Goal: Transaction & Acquisition: Purchase product/service

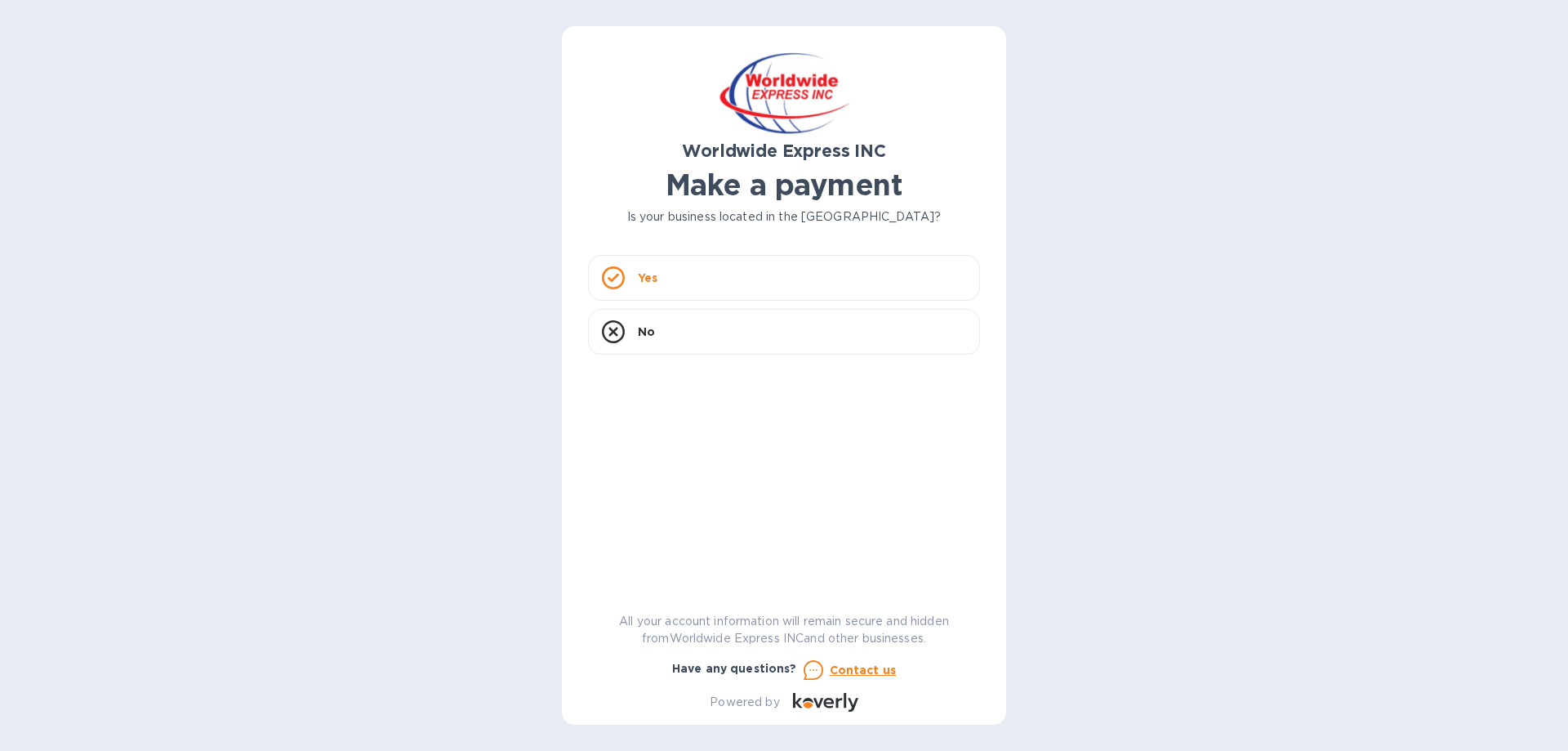
click at [652, 279] on p "Yes" at bounding box center [648, 278] width 20 height 17
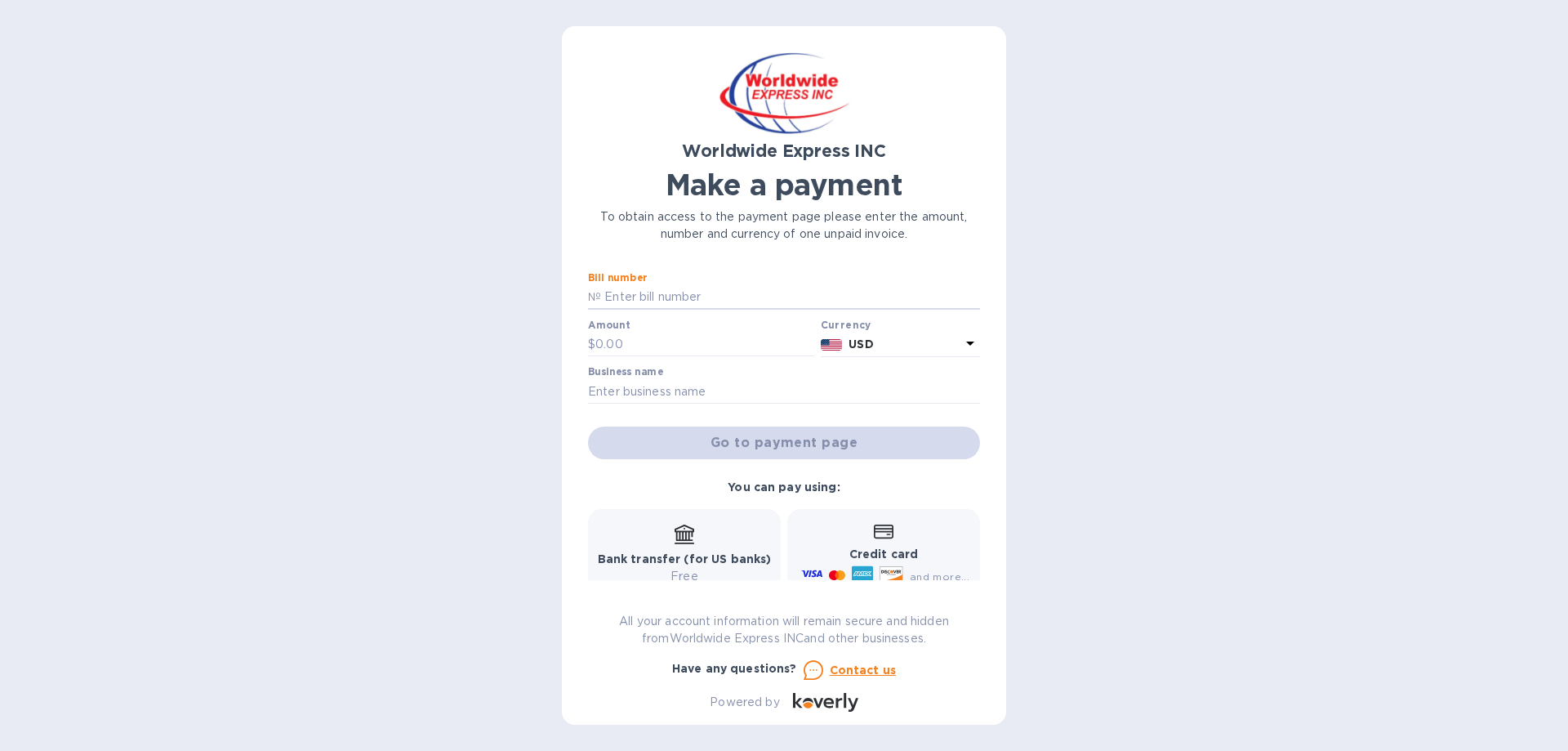
click at [641, 294] on input "text" at bounding box center [791, 298] width 379 height 25
paste input "GXDRN25070376"
type input "GXDRN25070376"
click at [502, 116] on div "Worldwide Express INC Make a payment To obtain access to the payment page pleas…" at bounding box center [784, 376] width 1568 height 751
click at [620, 345] on input "text" at bounding box center [705, 345] width 219 height 25
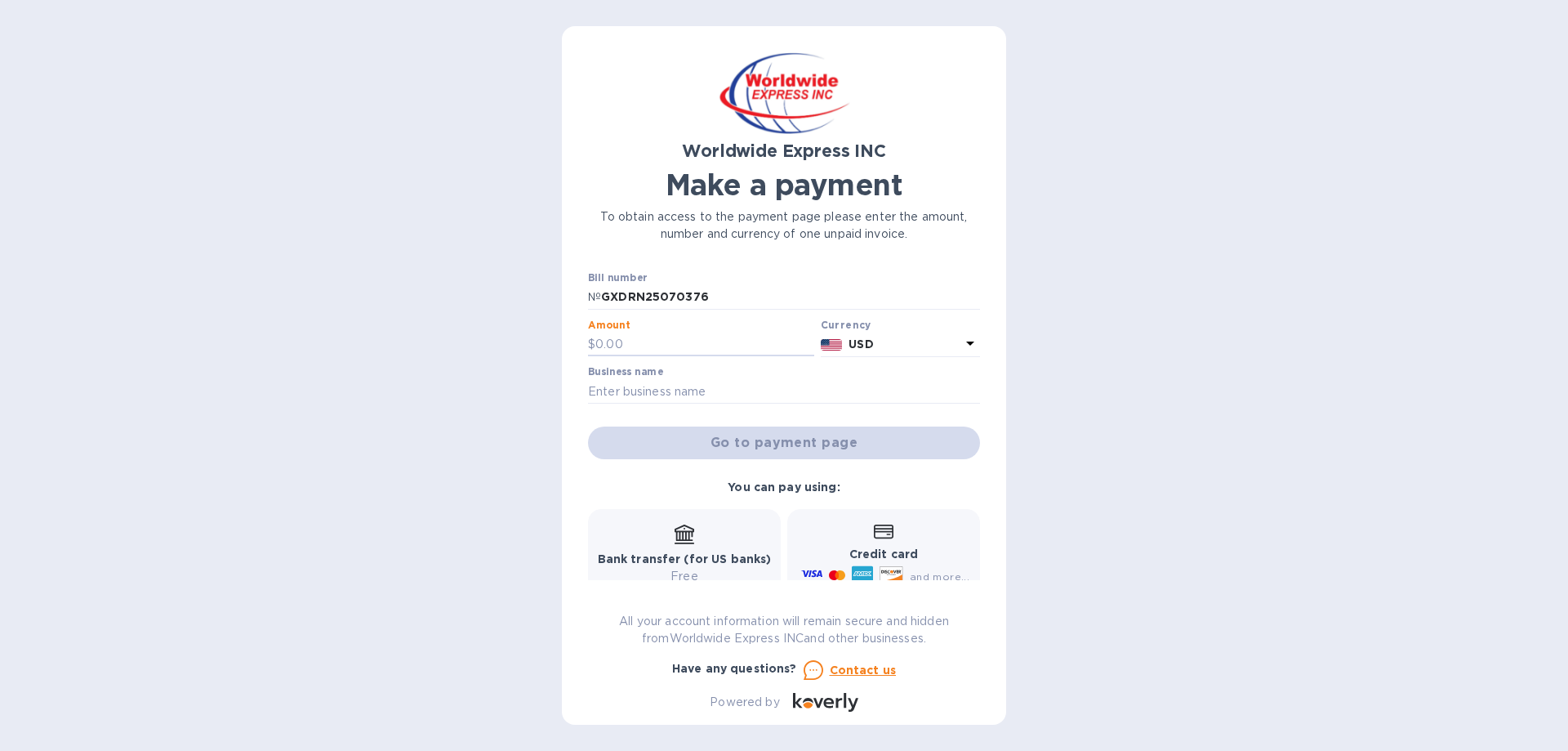
paste input "3,311.84"
type input "3,311.84"
click at [654, 383] on input "text" at bounding box center [784, 391] width 392 height 25
type input "Blush Apothecary"
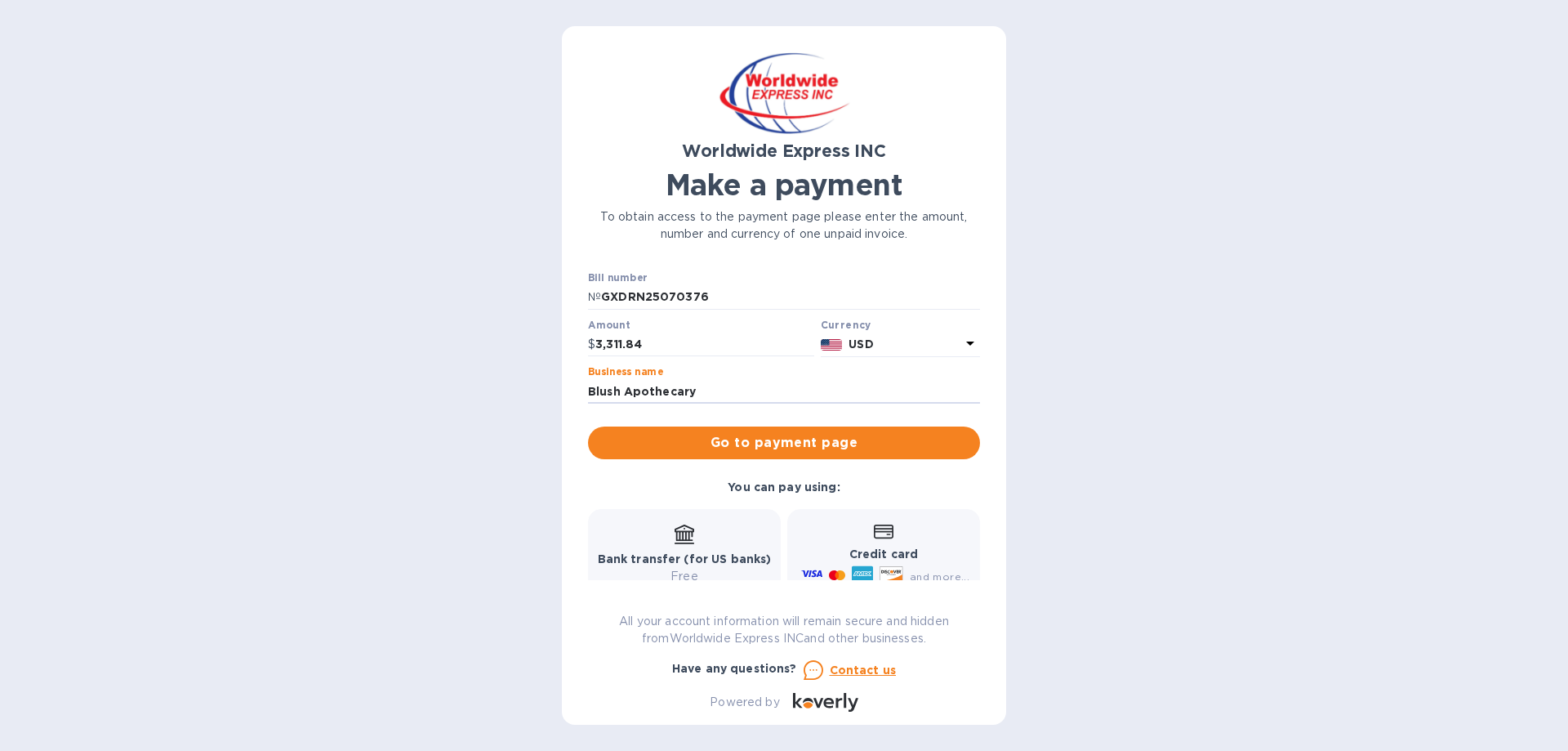
click at [809, 447] on span "Go to payment page" at bounding box center [784, 442] width 366 height 20
